Goal: Communication & Community: Answer question/provide support

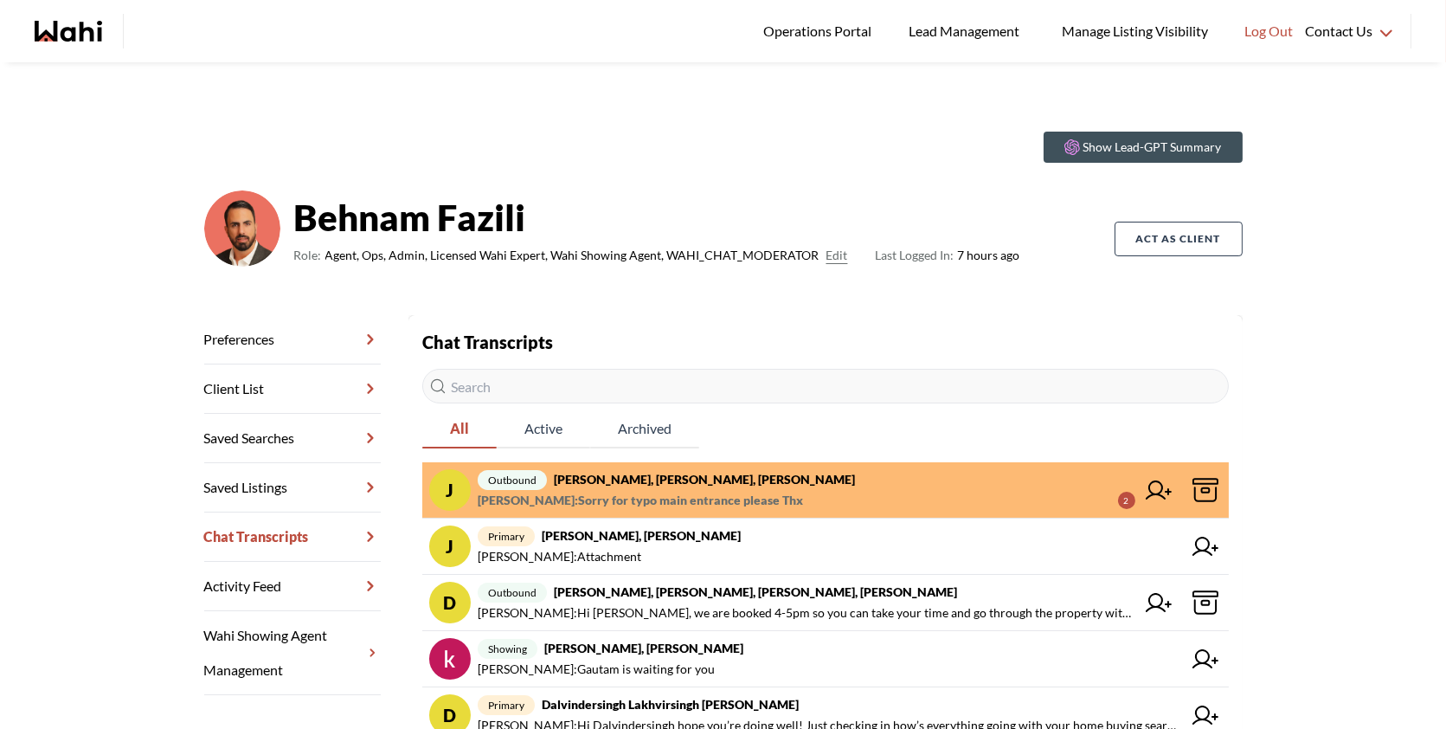
click at [865, 473] on span "outbound [PERSON_NAME], [PERSON_NAME], [PERSON_NAME]" at bounding box center [807, 479] width 658 height 21
click at [799, 471] on span "outbound Josh Hortaleza, Behnam, Paul, Faraz" at bounding box center [807, 479] width 658 height 21
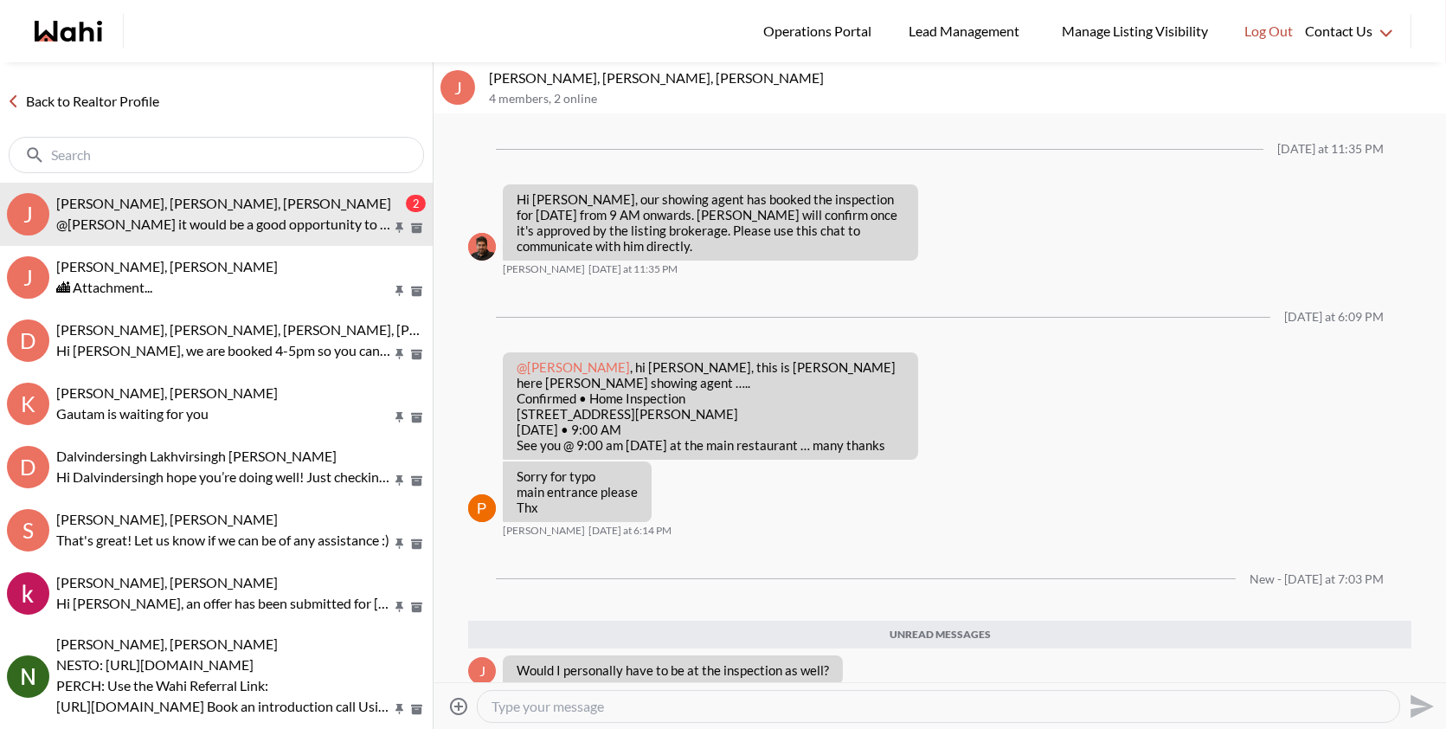
scroll to position [106, 0]
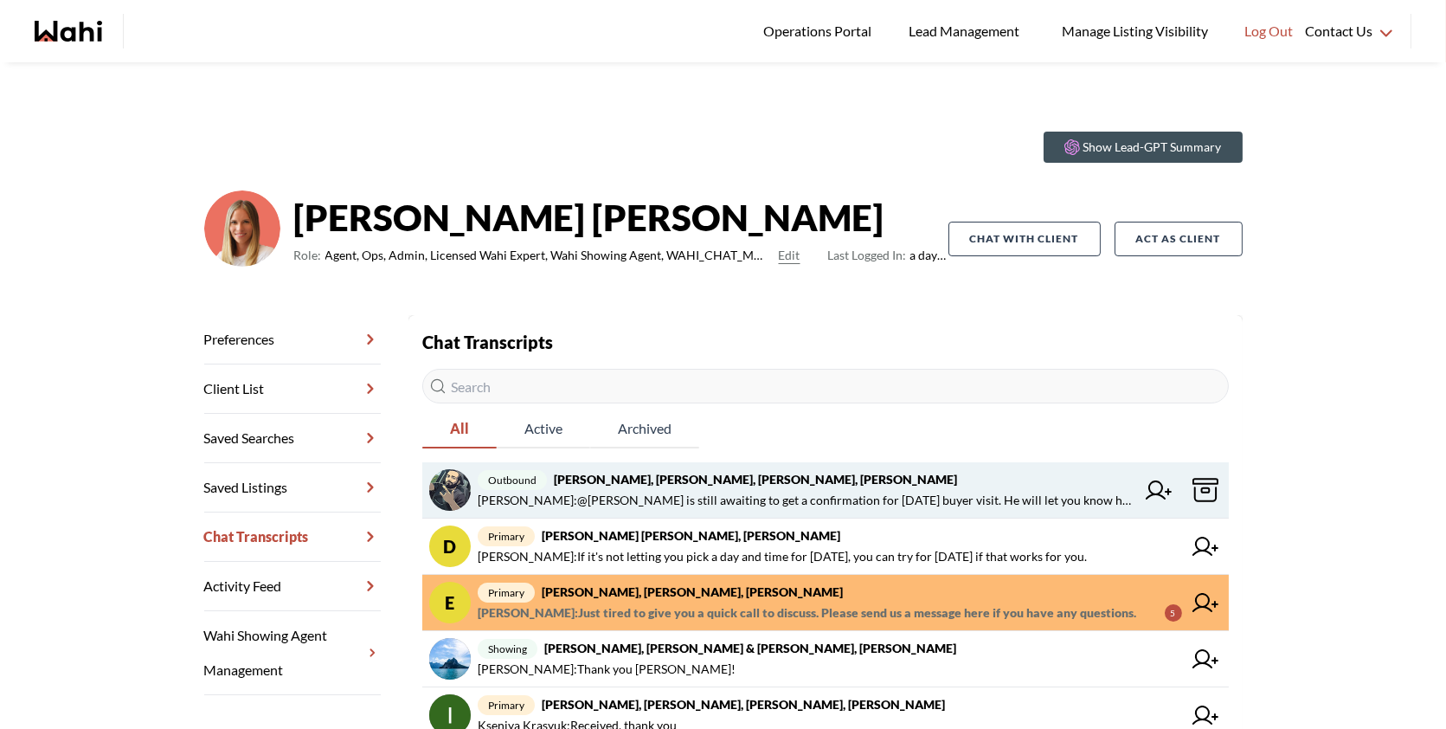
click at [734, 484] on strong "Saeid Kanani, Michelle, Paul, Faraz" at bounding box center [755, 479] width 403 height 15
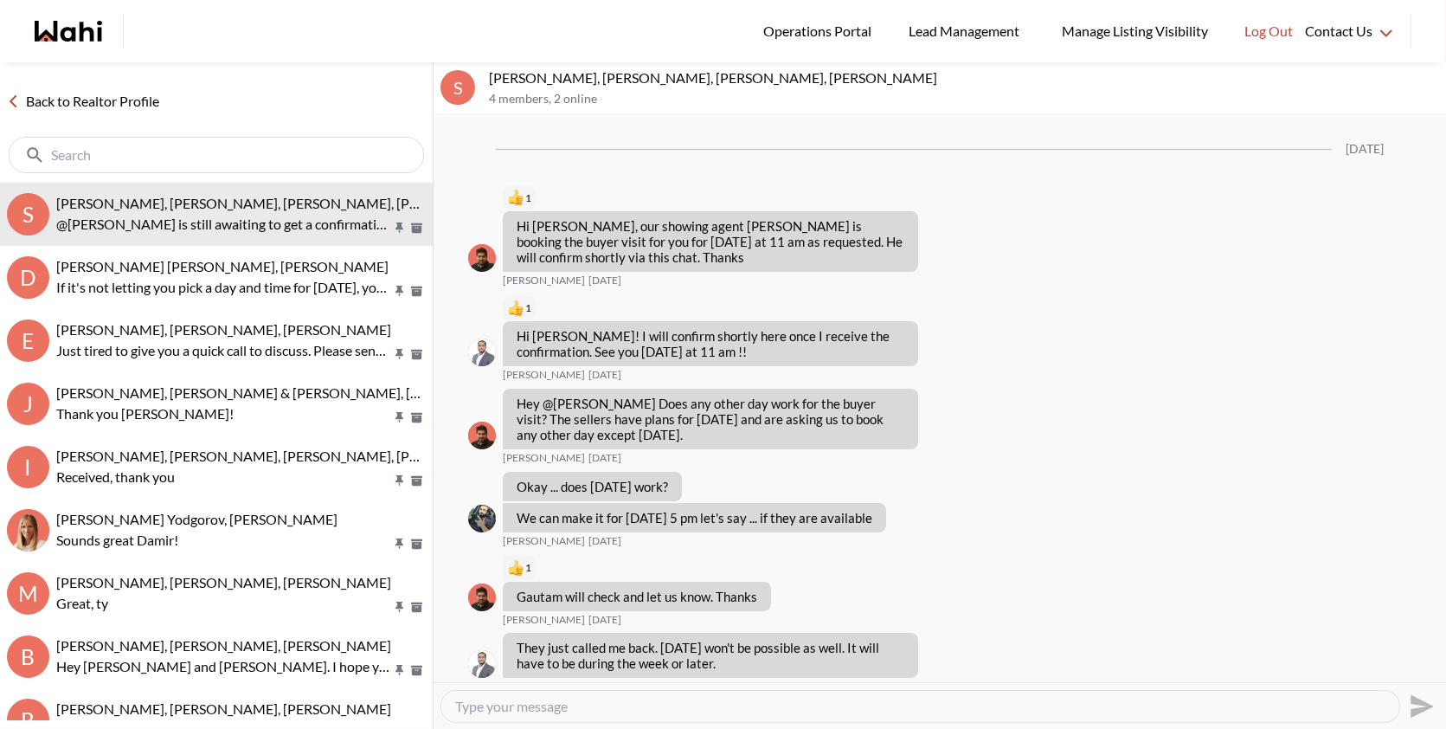
scroll to position [1649, 0]
